Goal: Information Seeking & Learning: Learn about a topic

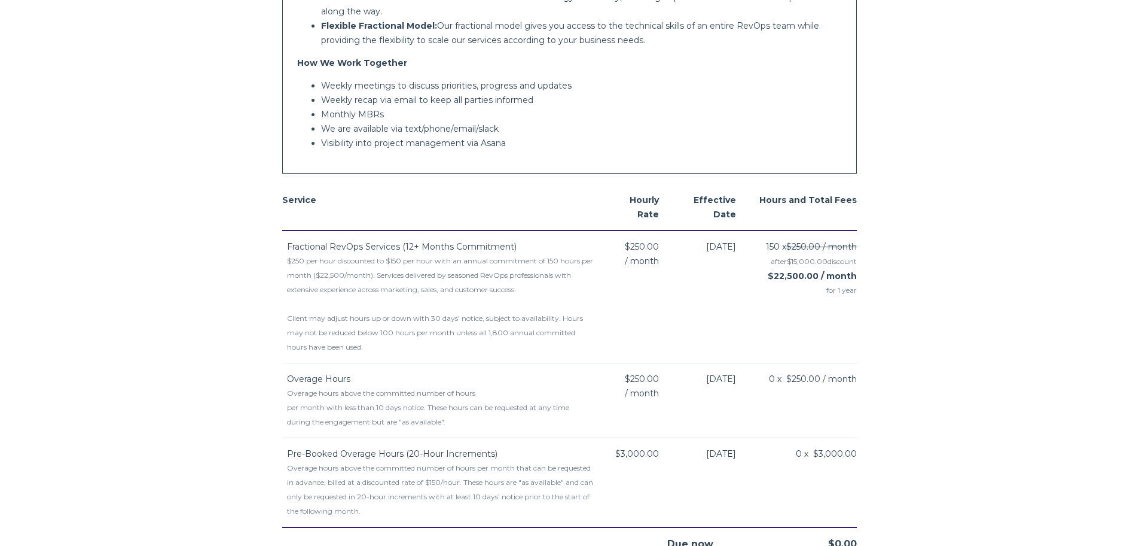
scroll to position [479, 0]
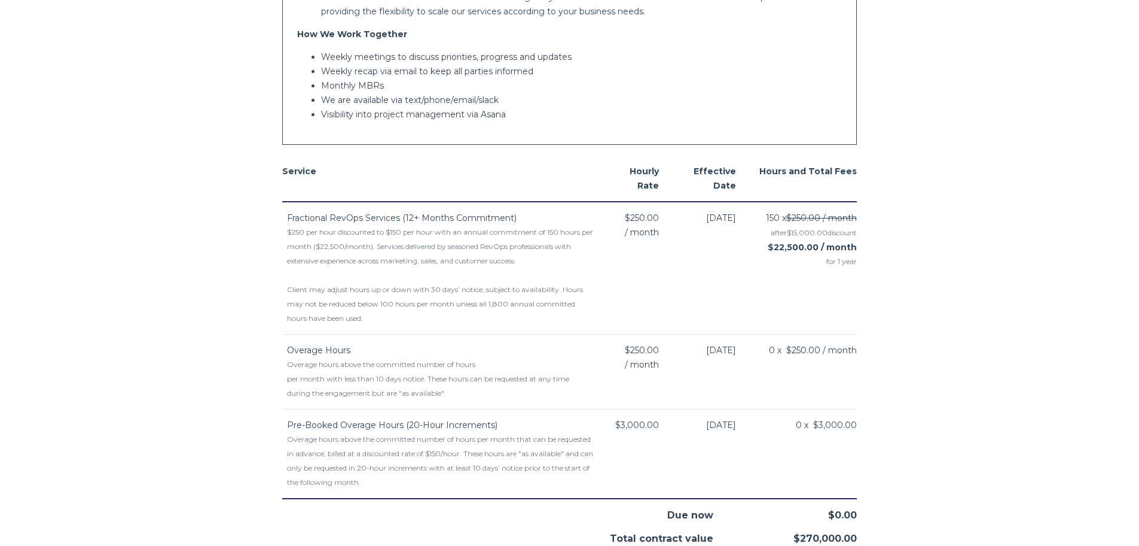
drag, startPoint x: 313, startPoint y: 221, endPoint x: 633, endPoint y: 218, distance: 320.0
click at [633, 218] on tr "Fractional RevOps Services (12+ Months Commitment) $250 per hour discounted to …" at bounding box center [569, 268] width 575 height 133
click at [632, 218] on span "$250.00" at bounding box center [642, 218] width 34 height 14
click at [757, 244] on span "after $15,000.00 discount $22,500.00 / month" at bounding box center [804, 239] width 106 height 29
drag, startPoint x: 762, startPoint y: 220, endPoint x: 802, endPoint y: 242, distance: 45.3
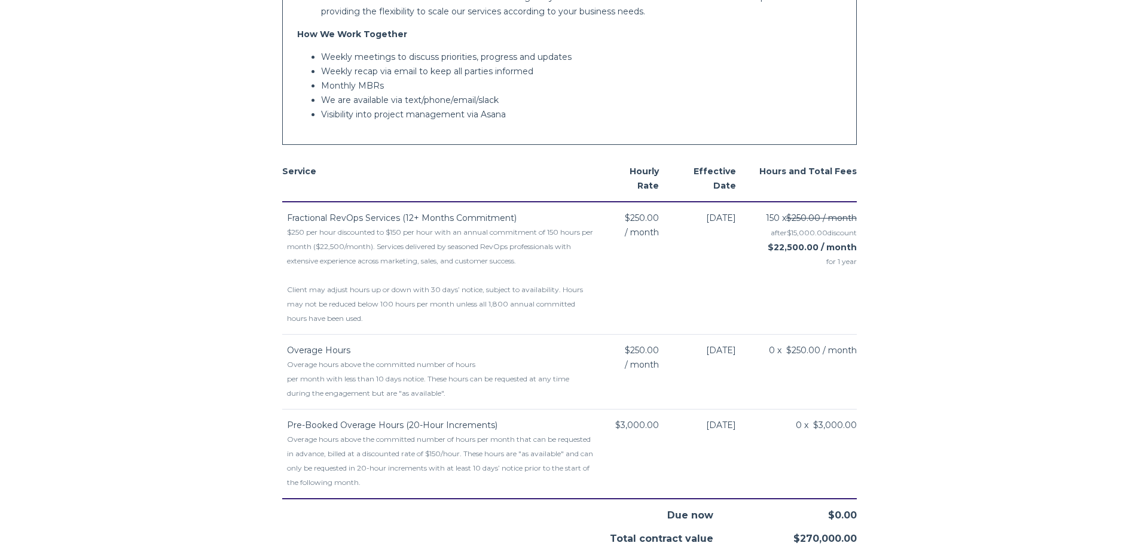
click at [802, 242] on div "150 x $250.00 / month after $15,000.00 discount $22,500.00 / month for 1 year" at bounding box center [804, 240] width 106 height 58
click at [802, 242] on strong "$22,500.00 / month" at bounding box center [812, 247] width 89 height 11
drag, startPoint x: 309, startPoint y: 347, endPoint x: 662, endPoint y: 353, distance: 352.4
click at [662, 353] on tr "Overage Hours Overage hours above the committed number of hours per month with …" at bounding box center [569, 371] width 575 height 75
click at [647, 394] on td "$250.00 / month" at bounding box center [634, 371] width 79 height 75
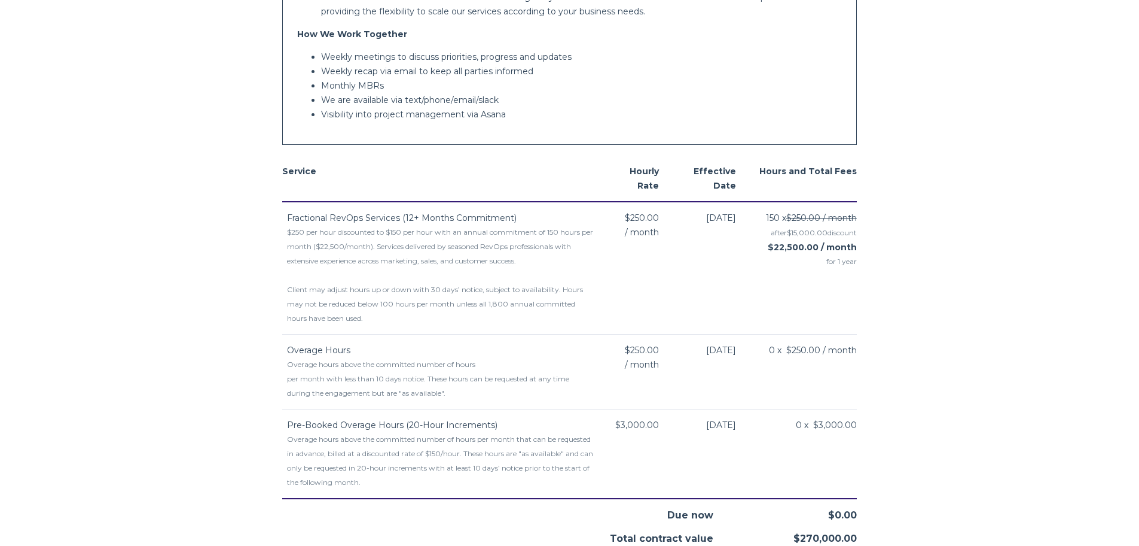
drag, startPoint x: 355, startPoint y: 425, endPoint x: 824, endPoint y: 425, distance: 469.0
click at [824, 425] on tr "Pre-Booked Overage Hours (20-Hour Increments) Overage hours above the committed…" at bounding box center [569, 454] width 575 height 90
click at [820, 429] on span "0 x $3,000.00" at bounding box center [826, 425] width 61 height 14
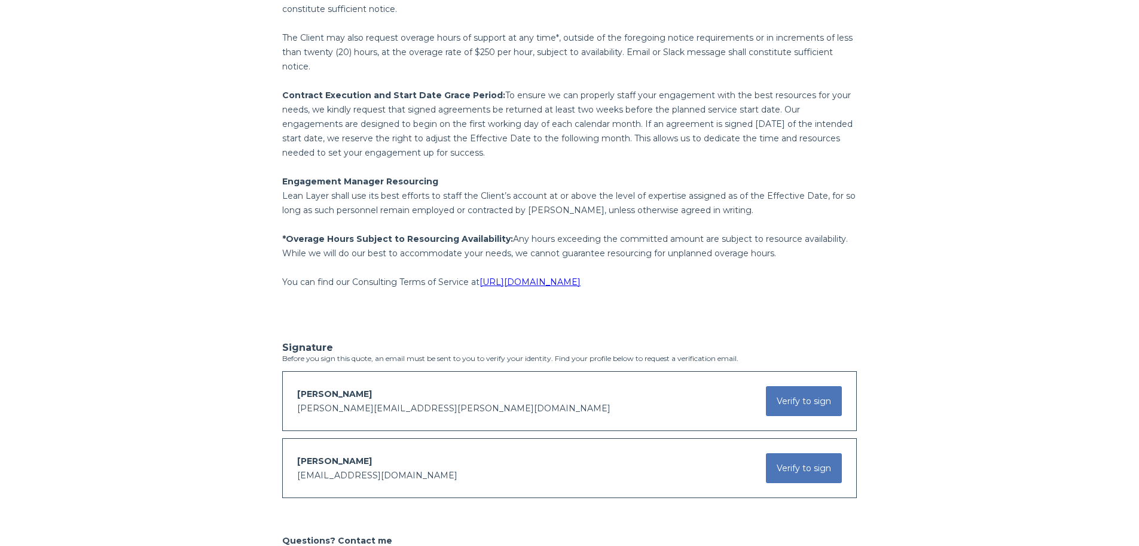
scroll to position [1495, 0]
